Goal: Task Accomplishment & Management: Complete application form

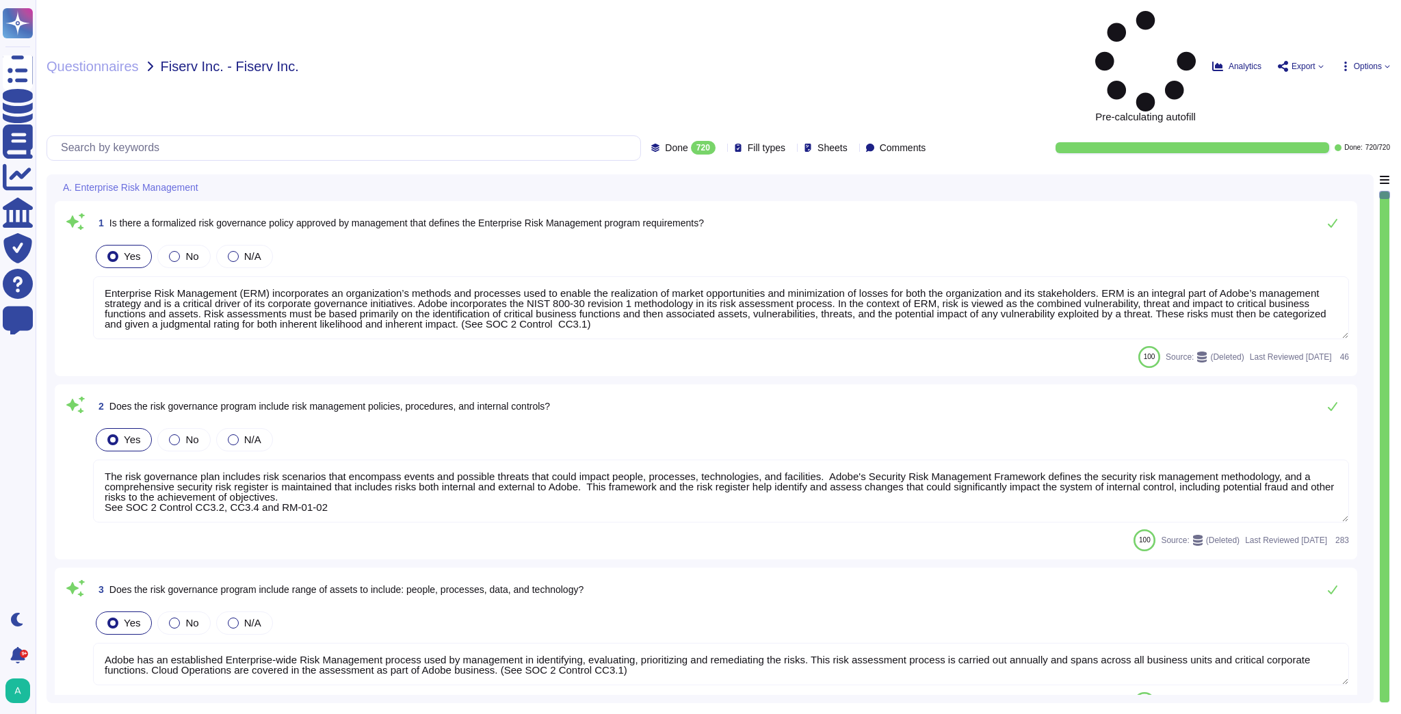
type textarea "Enterprise Risk Management (ERM) incorporates an organization’s methods and pro…"
type textarea "The risk governance plan includes risk scenarios that encompass events and poss…"
type textarea "Adobe has an established Enterprise-wide Risk Management process used by manage…"
type textarea "Adobe has a comprehensive technology risk management strategy that is well-esta…"
type textarea "The risk governance plan is approved by senior management and/or the board of d…"
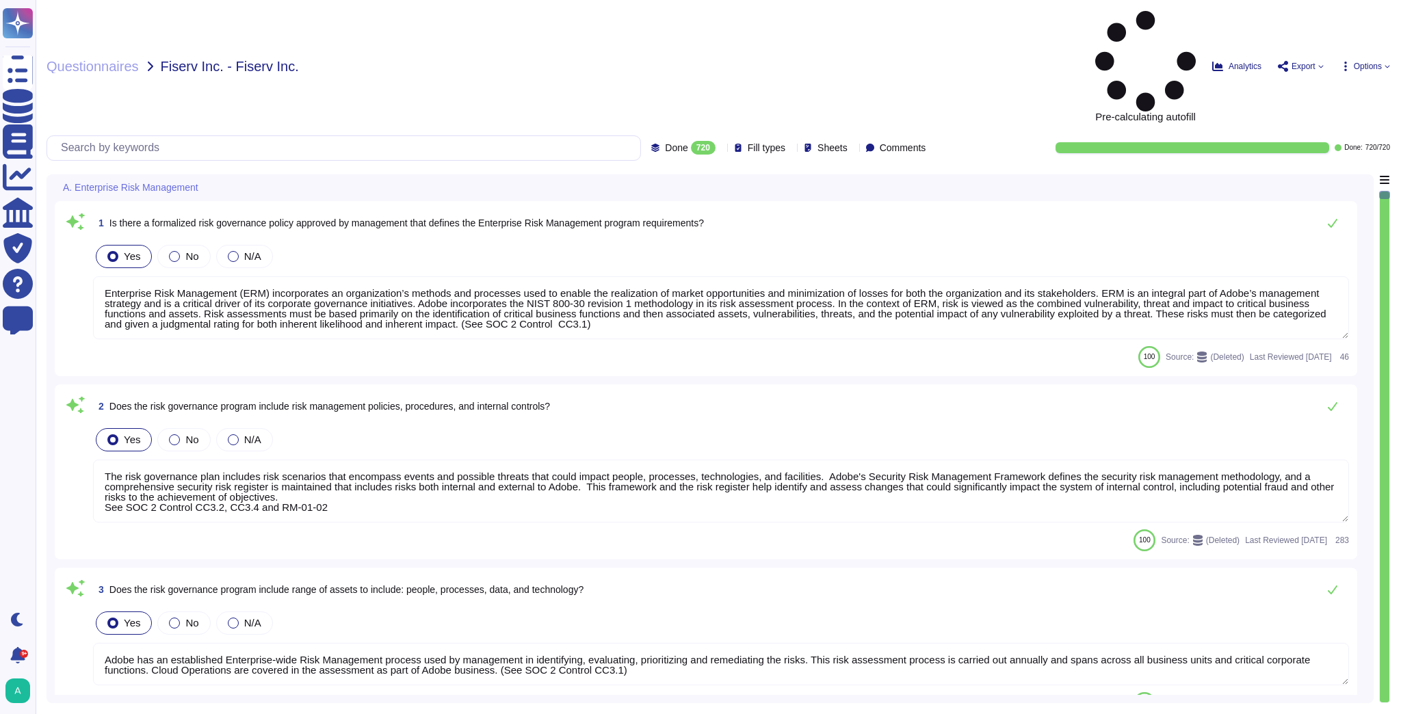
type textarea "Lorem ipsumdol sitametco ad elitsedd e tempori utlabore etdolorem aliquaen ad m…"
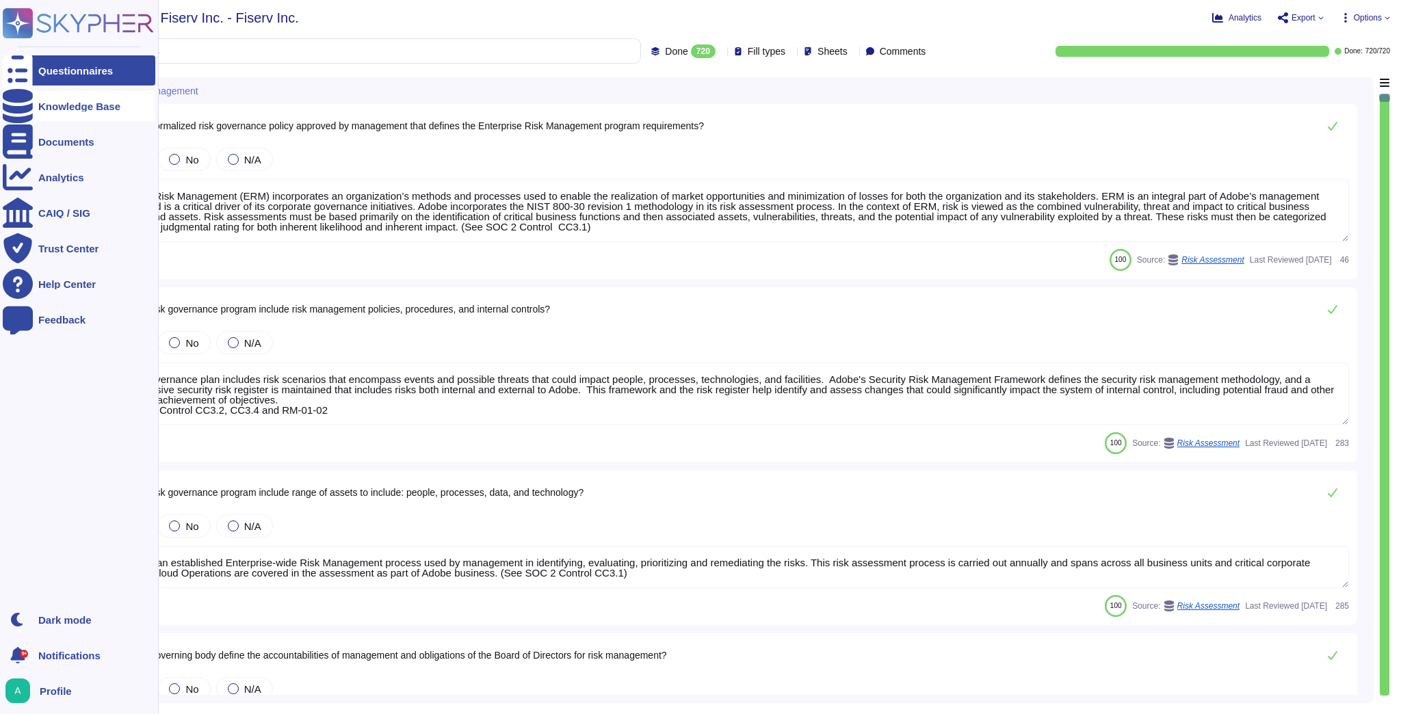
click at [88, 112] on div "Knowledge Base" at bounding box center [79, 106] width 153 height 30
